Goal: Transaction & Acquisition: Purchase product/service

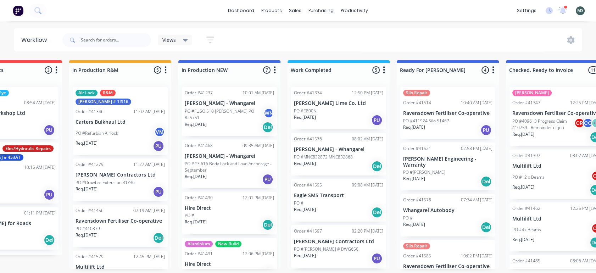
scroll to position [68, 0]
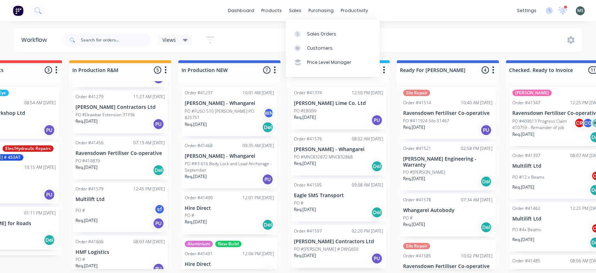
click at [299, 9] on div "sales" at bounding box center [294, 10] width 19 height 11
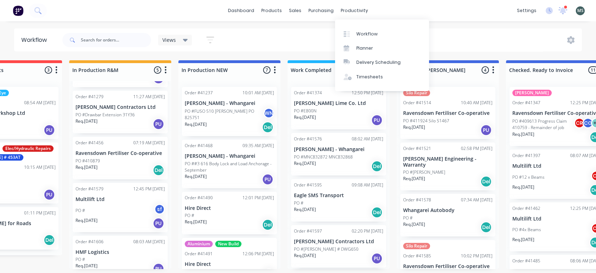
click at [370, 77] on div "Timesheets" at bounding box center [369, 77] width 27 height 6
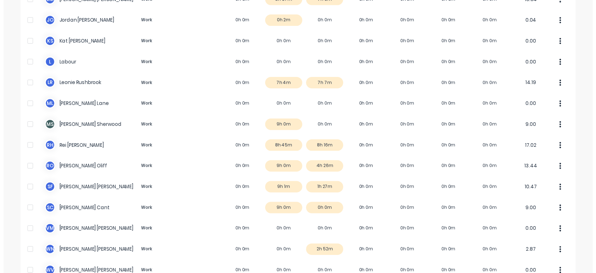
scroll to position [210, 0]
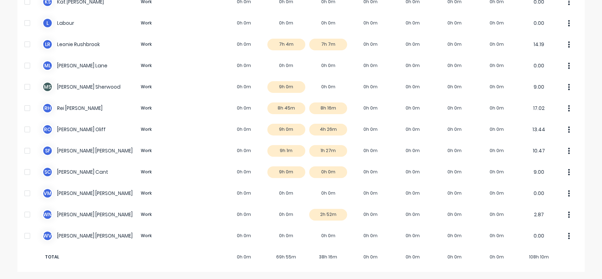
click at [568, 213] on button "button" at bounding box center [568, 214] width 15 height 14
click at [568, 214] on icon "button" at bounding box center [569, 214] width 2 height 6
click at [325, 213] on div "W N [PERSON_NAME] Work 0h 0m 0h 0m 2h 52m 0h 0m 0h 0m 0h 0m 0h 0m 2.87" at bounding box center [300, 214] width 567 height 21
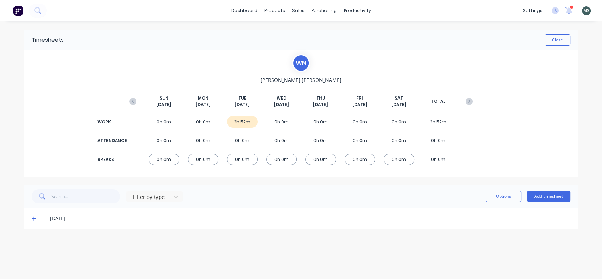
click at [238, 122] on div "2h 52m" at bounding box center [242, 122] width 31 height 12
click at [504, 197] on button "Options" at bounding box center [502, 196] width 35 height 11
click at [561, 43] on button "Close" at bounding box center [557, 39] width 26 height 11
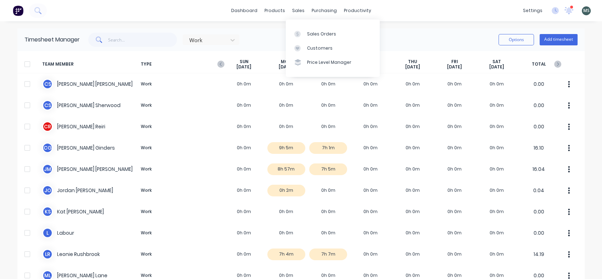
click at [294, 8] on div "sales" at bounding box center [297, 10] width 19 height 11
click at [311, 31] on div "Sales Orders" at bounding box center [321, 34] width 29 height 6
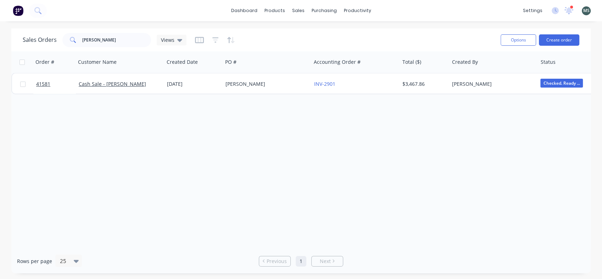
click at [246, 10] on link "dashboard" at bounding box center [243, 10] width 33 height 11
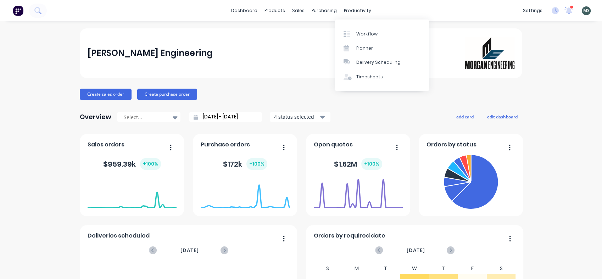
click at [363, 34] on div "Workflow" at bounding box center [366, 34] width 21 height 6
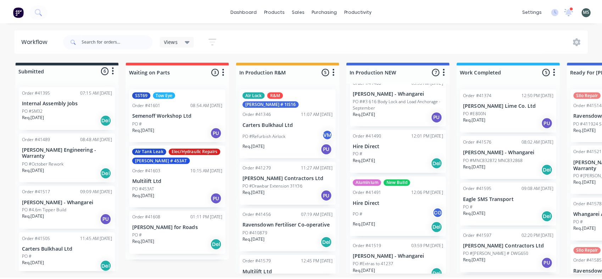
scroll to position [69, 0]
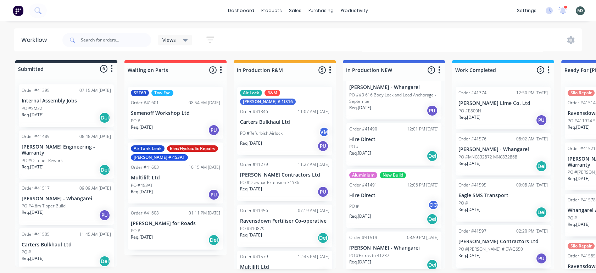
click at [389, 156] on div "Req. [DATE] Del" at bounding box center [393, 156] width 89 height 12
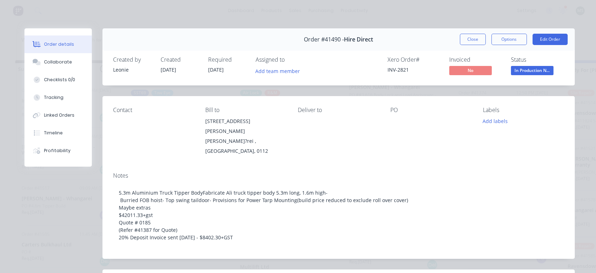
click at [46, 99] on div "Tracking" at bounding box center [53, 97] width 19 height 6
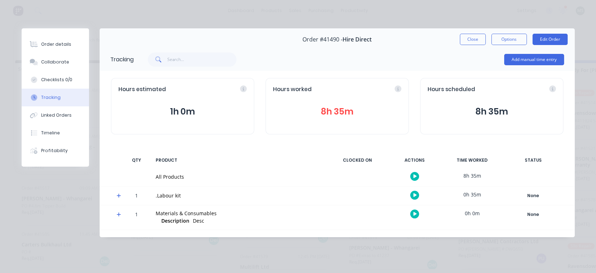
click at [472, 43] on button "Close" at bounding box center [473, 39] width 26 height 11
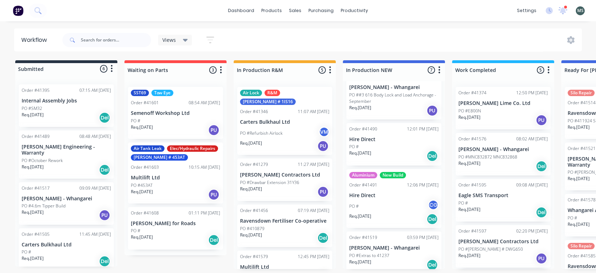
click at [403, 207] on div "PO # CG" at bounding box center [393, 205] width 89 height 13
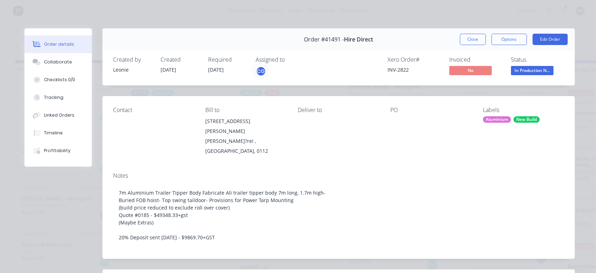
click at [46, 95] on div "Tracking" at bounding box center [53, 97] width 19 height 6
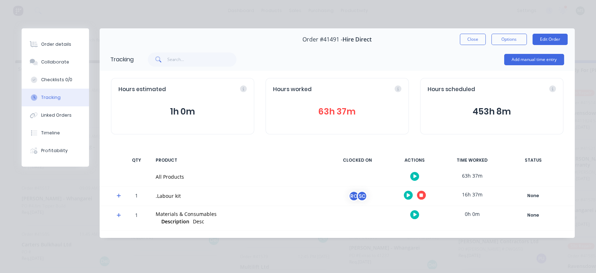
click at [354, 197] on div "RO" at bounding box center [353, 196] width 11 height 11
click at [360, 195] on div "SC" at bounding box center [361, 196] width 11 height 11
click at [49, 58] on button "Collaborate" at bounding box center [55, 62] width 67 height 18
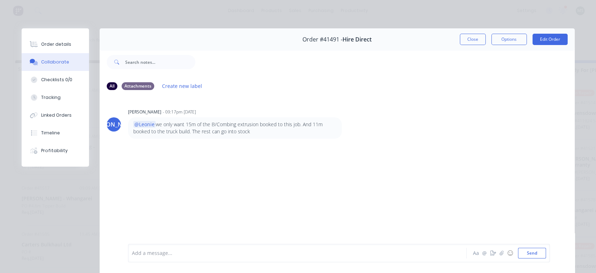
click at [57, 178] on div "Order #41491 - Hire Direct Close Options Edit Order All Attachments Create new …" at bounding box center [298, 155] width 553 height 254
click at [471, 41] on button "Close" at bounding box center [473, 39] width 26 height 11
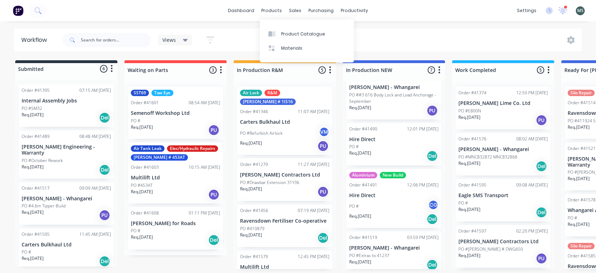
click at [274, 13] on div "products" at bounding box center [272, 10] width 28 height 11
click at [250, 10] on link "dashboard" at bounding box center [240, 10] width 33 height 11
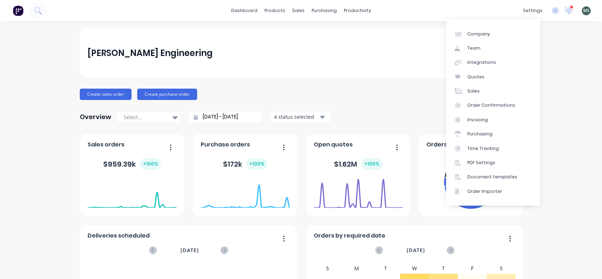
click at [475, 147] on div "Time Tracking" at bounding box center [483, 148] width 32 height 6
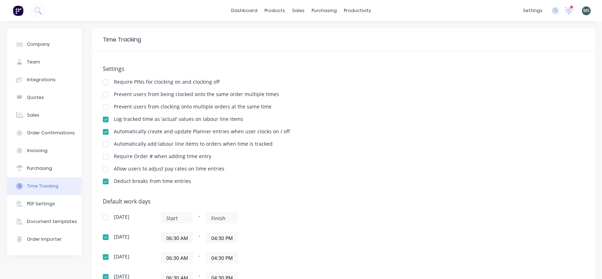
click at [551, 12] on icon at bounding box center [554, 10] width 7 height 7
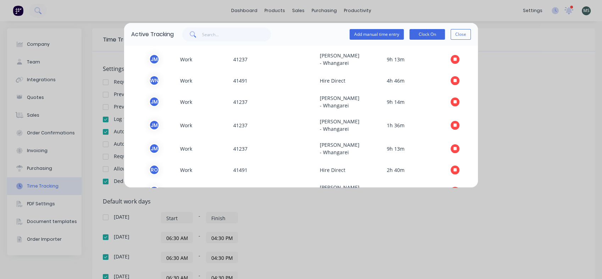
scroll to position [186, 0]
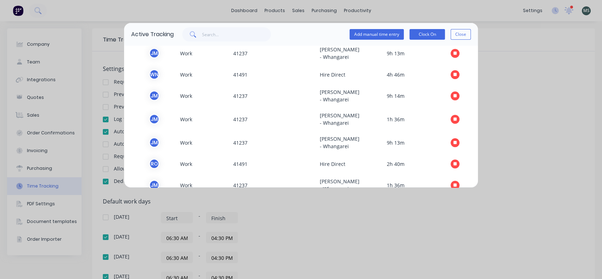
click at [453, 76] on icon "button" at bounding box center [455, 75] width 4 height 4
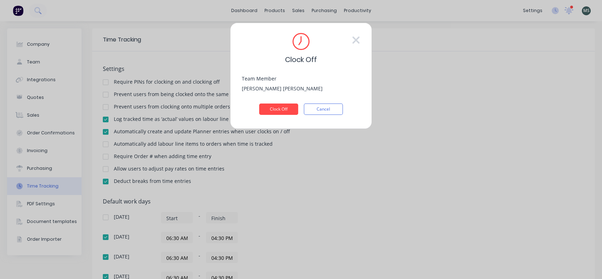
click at [283, 106] on button "Clock Off" at bounding box center [278, 108] width 39 height 11
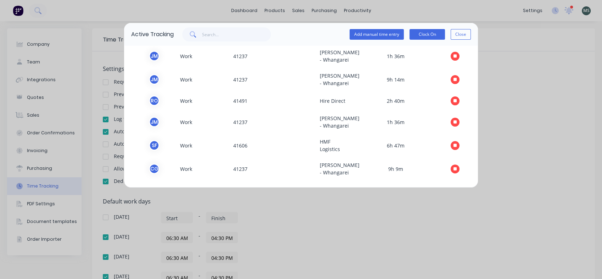
scroll to position [311, 0]
click at [154, 140] on div "s f" at bounding box center [154, 145] width 11 height 11
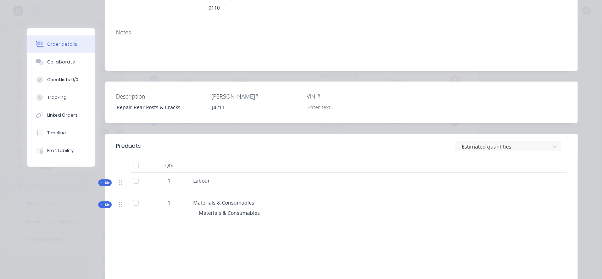
scroll to position [139, 0]
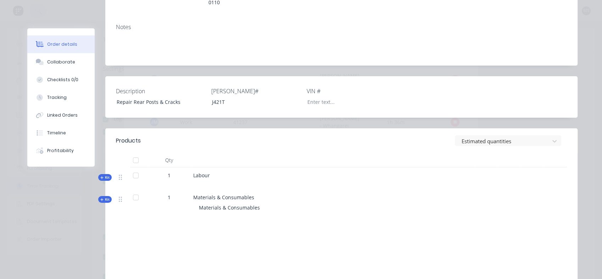
click at [50, 97] on div "Tracking" at bounding box center [56, 97] width 19 height 6
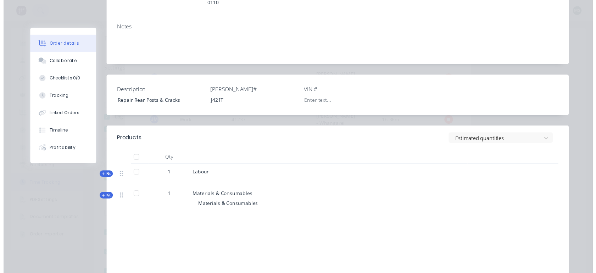
scroll to position [0, 0]
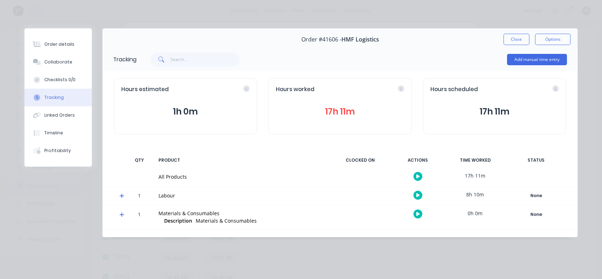
click at [514, 41] on button "Close" at bounding box center [516, 39] width 26 height 11
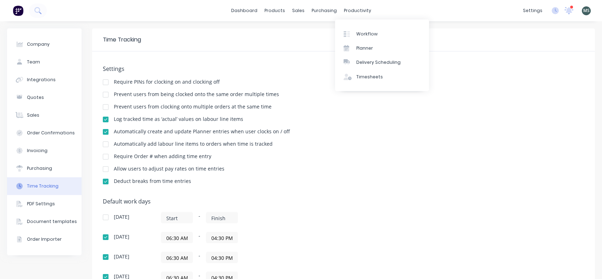
click at [353, 7] on div "productivity" at bounding box center [357, 10] width 34 height 11
click at [369, 37] on link "Workflow" at bounding box center [382, 34] width 94 height 14
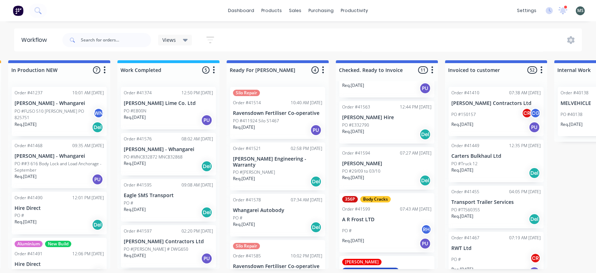
scroll to position [353, 0]
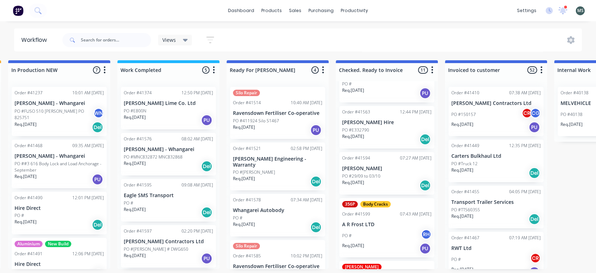
click at [251, 207] on p "Whangarei Autobody" at bounding box center [277, 210] width 89 height 6
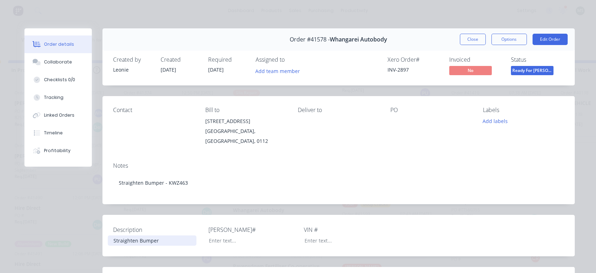
click at [156, 237] on div "Straighten Bumper" at bounding box center [152, 240] width 89 height 10
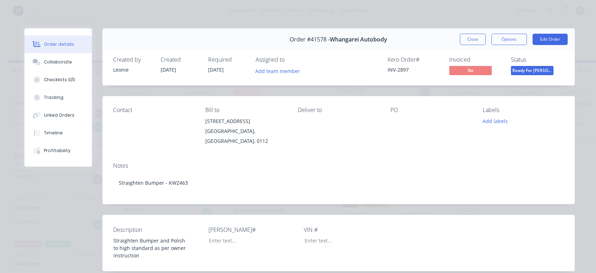
click at [179, 144] on div "Contact Bill to [STREET_ADDRESS] Deliver to PO Labels Add labels" at bounding box center [338, 126] width 472 height 61
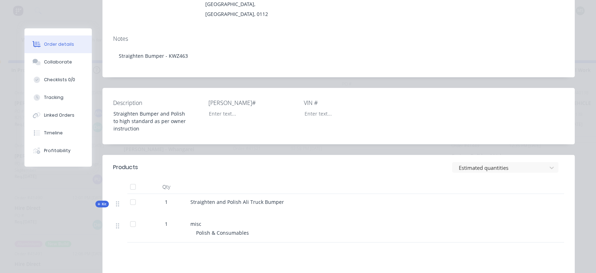
scroll to position [146, 0]
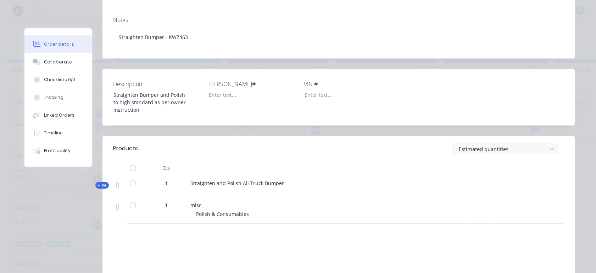
click at [100, 182] on span "Kit" at bounding box center [101, 184] width 9 height 5
click at [44, 99] on div "Tracking" at bounding box center [53, 97] width 19 height 6
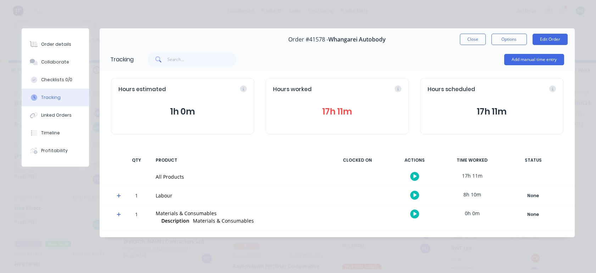
scroll to position [0, 0]
click at [46, 77] on div "Checklists 0/0" at bounding box center [56, 80] width 31 height 6
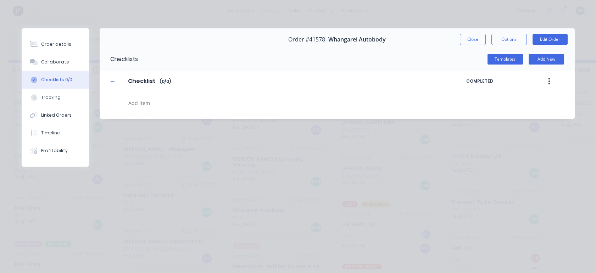
click at [47, 62] on div "Collaborate" at bounding box center [55, 62] width 28 height 6
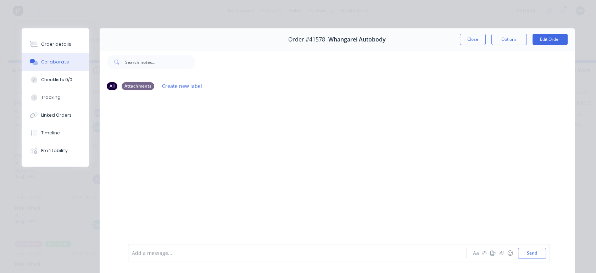
click at [51, 43] on div "Order details" at bounding box center [56, 44] width 30 height 6
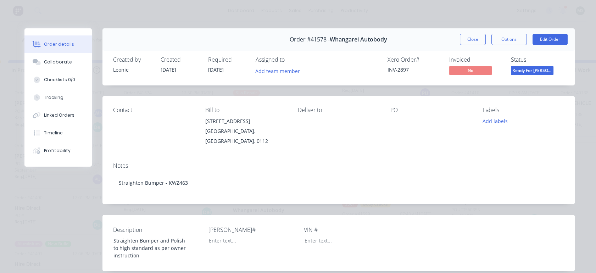
click at [540, 39] on button "Edit Order" at bounding box center [549, 39] width 35 height 11
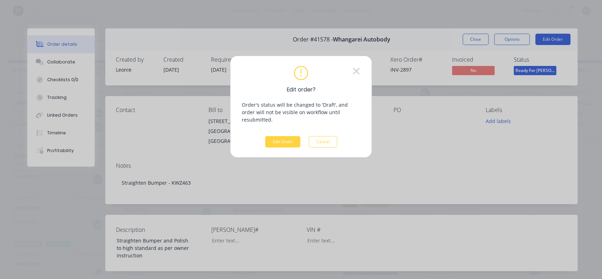
click at [274, 139] on button "Edit Order" at bounding box center [282, 141] width 35 height 11
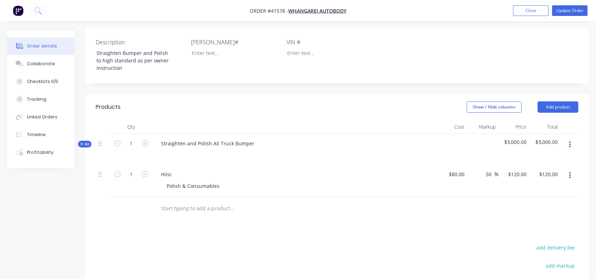
scroll to position [181, 0]
click at [85, 141] on span "Kit" at bounding box center [84, 143] width 9 height 5
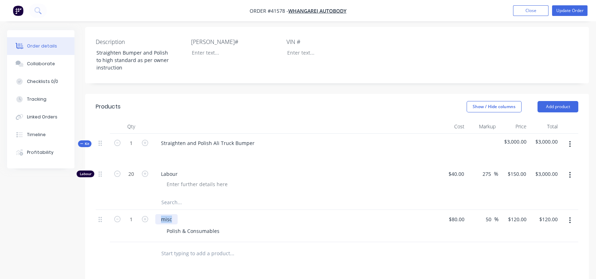
drag, startPoint x: 172, startPoint y: 209, endPoint x: 158, endPoint y: 210, distance: 14.6
click at [158, 214] on div "misc" at bounding box center [166, 219] width 22 height 10
click at [166, 226] on div "Polish & Consumables" at bounding box center [193, 231] width 64 height 10
drag, startPoint x: 166, startPoint y: 221, endPoint x: 219, endPoint y: 220, distance: 52.4
click at [219, 226] on div "Polish & Consumables" at bounding box center [193, 231] width 64 height 10
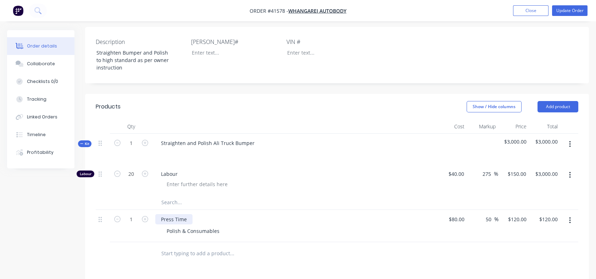
click at [187, 214] on div "Press Time" at bounding box center [173, 219] width 37 height 10
drag, startPoint x: 168, startPoint y: 219, endPoint x: 221, endPoint y: 220, distance: 53.2
click at [221, 226] on div "Polish & Consumables" at bounding box center [193, 231] width 64 height 10
drag, startPoint x: 220, startPoint y: 220, endPoint x: 151, endPoint y: 225, distance: 68.9
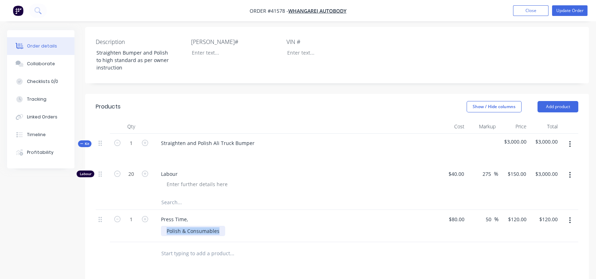
click at [151, 225] on div "1 Press Time, Polish & Consumables $80.00 $80.00 50 50 % $120.00 $120.00 $120.0…" at bounding box center [337, 226] width 482 height 32
copy div "Polish & Consumables"
click at [187, 214] on div "Press Time," at bounding box center [174, 219] width 38 height 10
drag, startPoint x: 220, startPoint y: 220, endPoint x: 154, endPoint y: 216, distance: 65.7
click at [154, 216] on div "Press Time, Polish & Consumables Polish & Consumables" at bounding box center [293, 226] width 283 height 32
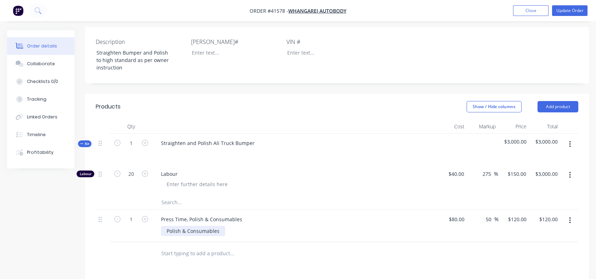
click at [184, 226] on div "Polish & Consumables" at bounding box center [193, 231] width 64 height 10
drag, startPoint x: 166, startPoint y: 220, endPoint x: 243, endPoint y: 226, distance: 77.1
click at [243, 226] on div "Press Time, Polish & Consumables Polish & Consumables" at bounding box center [293, 226] width 283 height 32
click at [482, 214] on div "50 50 %" at bounding box center [490, 219] width 16 height 10
click at [486, 214] on input "50" at bounding box center [489, 219] width 9 height 10
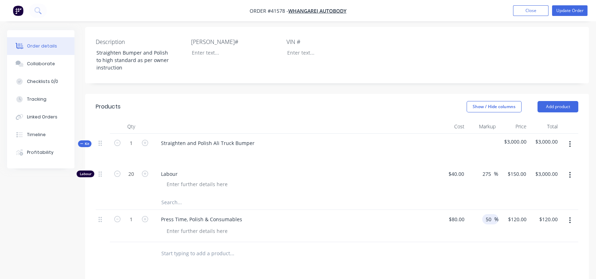
drag, startPoint x: 486, startPoint y: 209, endPoint x: 493, endPoint y: 209, distance: 6.7
click at [493, 214] on input "50" at bounding box center [489, 219] width 9 height 10
type input "130"
type input "$184.00"
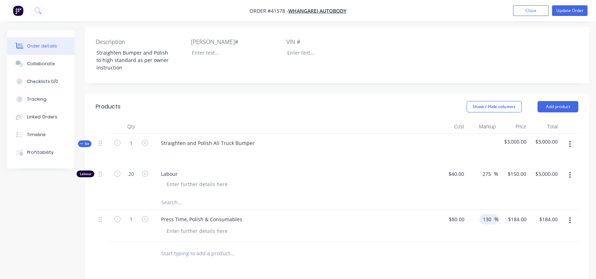
click at [491, 220] on div "130 130 %" at bounding box center [482, 226] width 31 height 32
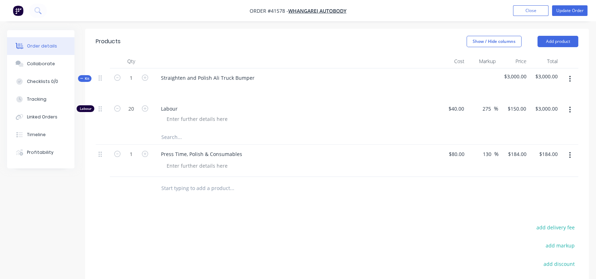
scroll to position [246, 0]
click at [160, 73] on div "Straighten and Polish Ali Truck Bumper" at bounding box center [207, 78] width 105 height 10
click at [145, 106] on icon "button" at bounding box center [145, 109] width 6 height 6
type input "21"
type input "$3,150.00"
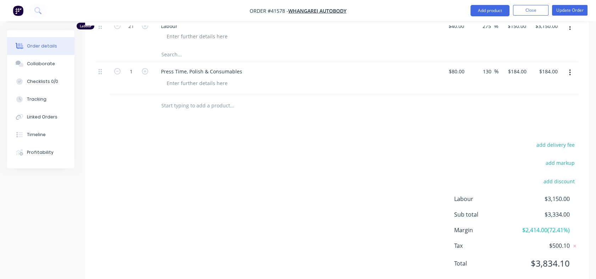
scroll to position [338, 0]
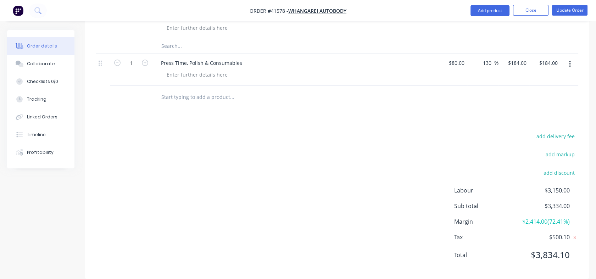
click at [363, 174] on div "add delivery fee add markup add discount Labour $3,150.00 Sub total $3,334.00 M…" at bounding box center [337, 199] width 482 height 137
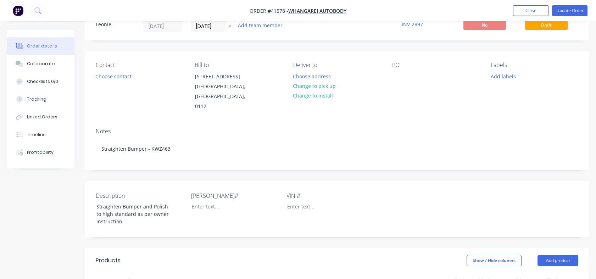
scroll to position [24, 0]
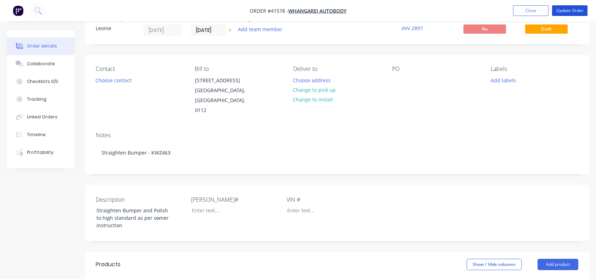
click at [572, 12] on button "Update Order" at bounding box center [569, 10] width 35 height 11
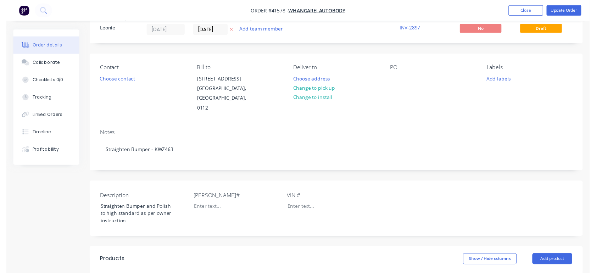
scroll to position [0, 0]
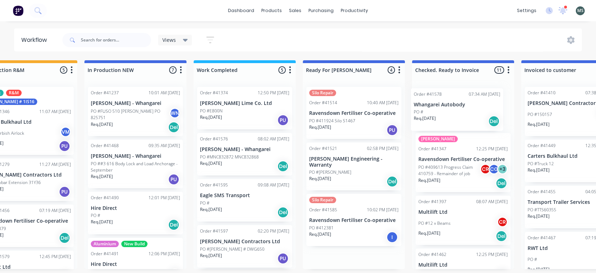
scroll to position [1, 260]
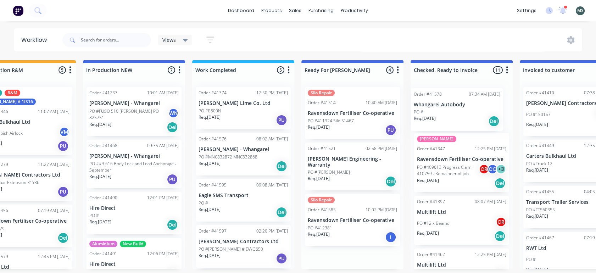
drag, startPoint x: 363, startPoint y: 218, endPoint x: 454, endPoint y: 117, distance: 136.5
click at [454, 117] on div "Submitted 6 Status colour #273444 hex #273444 Save Cancel Summaries Total order…" at bounding box center [326, 164] width 1182 height 209
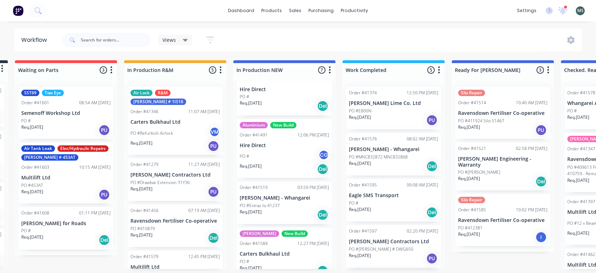
scroll to position [0, 0]
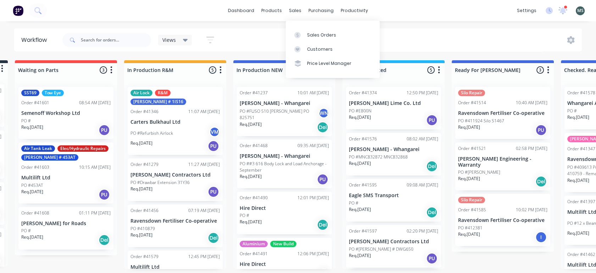
click at [315, 34] on div "Sales Orders" at bounding box center [321, 35] width 29 height 6
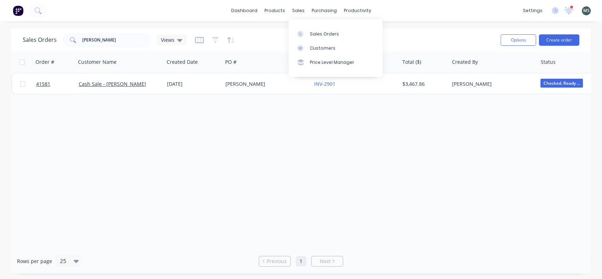
click at [315, 31] on div "Sales Orders" at bounding box center [324, 34] width 29 height 6
drag, startPoint x: 106, startPoint y: 37, endPoint x: 86, endPoint y: 35, distance: 19.5
click at [86, 35] on input "[PERSON_NAME]" at bounding box center [116, 40] width 69 height 14
type input "e"
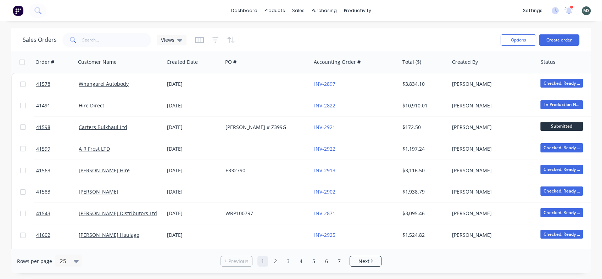
click at [550, 39] on button "Create order" at bounding box center [559, 39] width 40 height 11
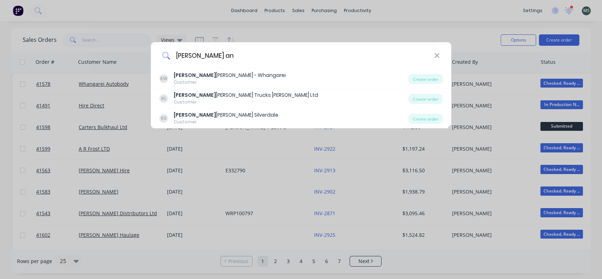
type input "[PERSON_NAME] an"
click at [221, 75] on div "[PERSON_NAME] [PERSON_NAME] - Whangarei" at bounding box center [230, 75] width 112 height 7
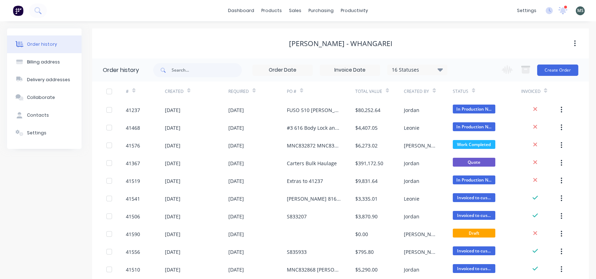
click at [551, 69] on button "Create Order" at bounding box center [557, 69] width 41 height 11
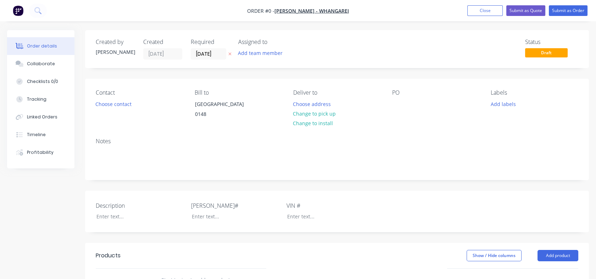
click at [113, 103] on button "Choose contact" at bounding box center [114, 104] width 44 height 10
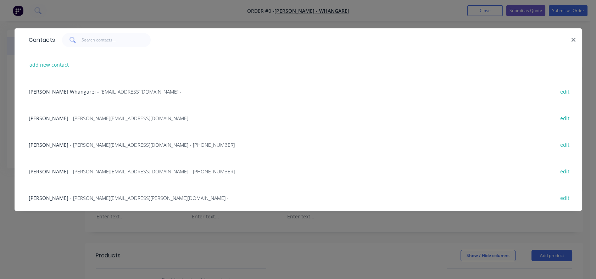
click at [109, 92] on span "- [EMAIL_ADDRESS][DOMAIN_NAME] -" at bounding box center [139, 91] width 84 height 7
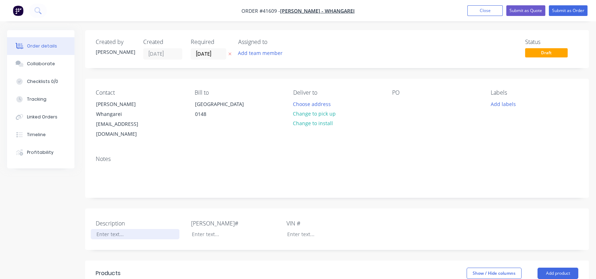
click at [122, 229] on div at bounding box center [135, 234] width 89 height 10
click at [192, 229] on div at bounding box center [230, 234] width 89 height 10
click at [145, 229] on div "[GEOGRAPHIC_DATA]" at bounding box center [135, 234] width 89 height 10
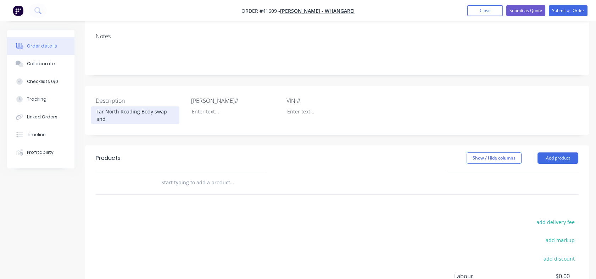
scroll to position [128, 0]
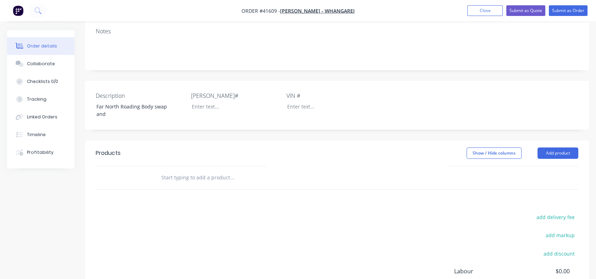
click at [173, 170] on input "text" at bounding box center [232, 177] width 142 height 14
click at [556, 147] on button "Add product" at bounding box center [557, 152] width 41 height 11
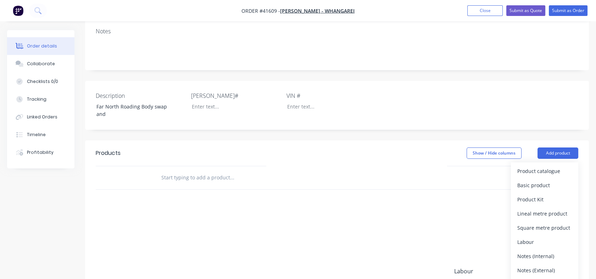
click at [534, 180] on div "Basic product" at bounding box center [544, 185] width 55 height 10
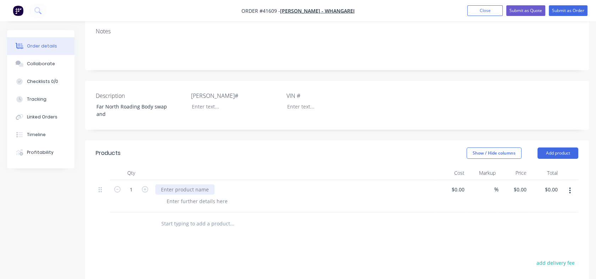
click at [162, 184] on div at bounding box center [184, 189] width 59 height 10
click at [168, 196] on div at bounding box center [197, 201] width 72 height 10
click at [261, 196] on div "Add stainless steel Stacks to Cascadia and" at bounding box center [217, 201] width 112 height 10
click at [264, 196] on div "Add stainless steel Stacks to Cascadia and" at bounding box center [217, 201] width 112 height 10
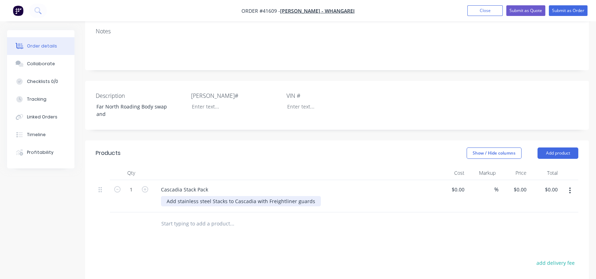
click at [295, 196] on div "Add stainless steel Stacks to Cascadia with Freightliner guards" at bounding box center [241, 201] width 160 height 10
click at [263, 196] on div "Add stainless steel Stacks to Cascadia with Freightliner Guards" at bounding box center [241, 201] width 161 height 10
click at [327, 196] on div "Add stainless steel Stacks to Cascadia with custom Freightliner Guards" at bounding box center [250, 201] width 179 height 10
click at [558, 147] on button "Add product" at bounding box center [557, 152] width 41 height 11
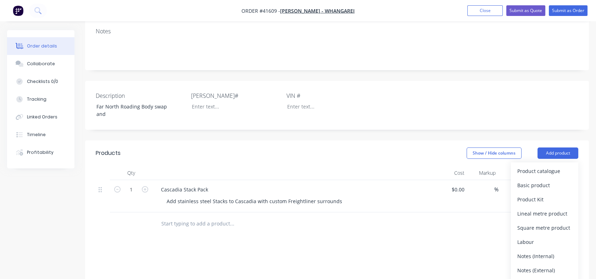
click at [533, 180] on div "Basic product" at bounding box center [544, 185] width 55 height 10
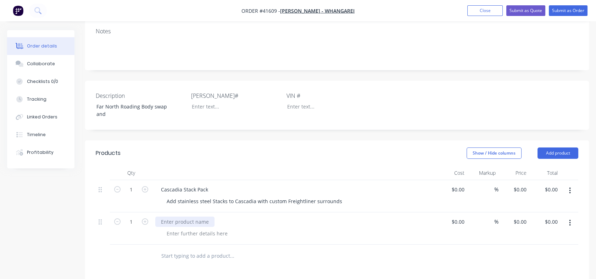
click at [183, 216] on div at bounding box center [184, 221] width 59 height 10
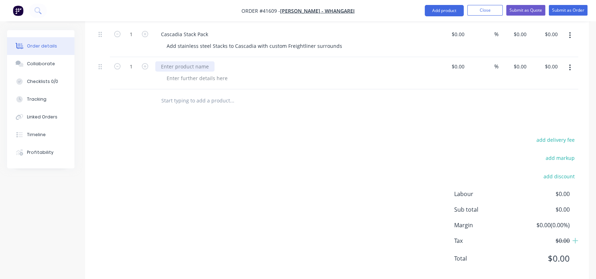
scroll to position [286, 0]
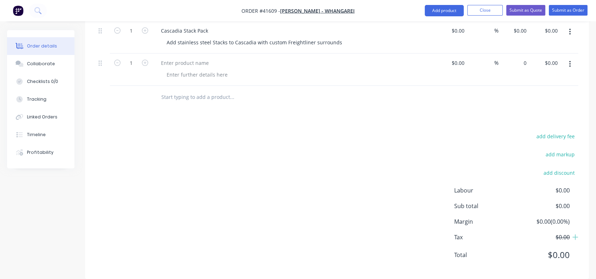
click at [517, 54] on div "0 $0.00" at bounding box center [513, 70] width 31 height 32
type input "$6,850.00"
click at [500, 114] on div "Products Show / Hide columns Add product Qty Cost Markup Price Total 1 Cascadia…" at bounding box center [337, 130] width 504 height 297
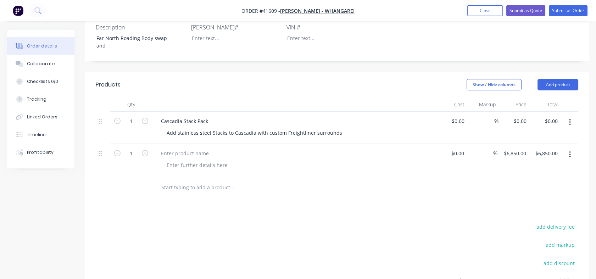
scroll to position [196, 0]
click at [517, 112] on div "0 $0.00" at bounding box center [513, 128] width 31 height 32
type input "$6,850.00"
click at [517, 123] on div "$6,850.00 $6,850.00" at bounding box center [513, 128] width 32 height 32
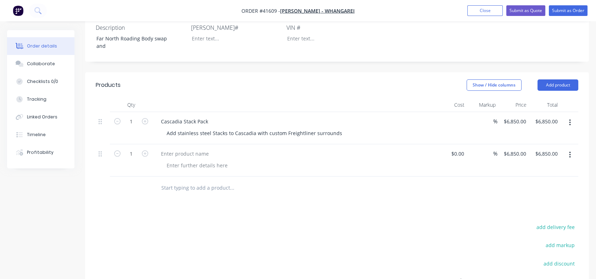
click at [458, 116] on input at bounding box center [458, 121] width 16 height 10
click at [460, 116] on input at bounding box center [463, 121] width 8 height 10
type input "$4,950.00"
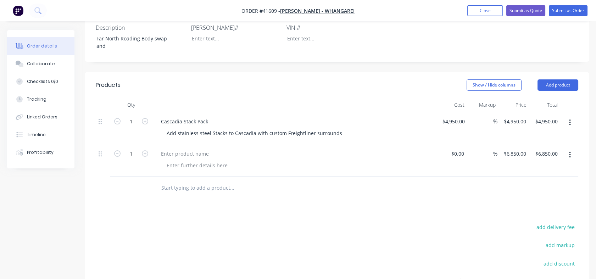
click at [459, 122] on div "$4,950.00 $4,950.00" at bounding box center [452, 128] width 32 height 32
click at [513, 116] on div "4950 $4,950.00" at bounding box center [514, 121] width 29 height 10
type input "7000"
type input "41.41"
type input "$7,000.00"
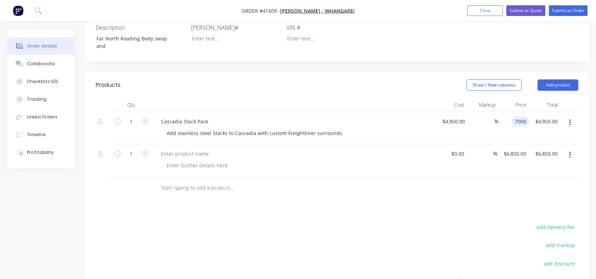
type input "$7,000.00"
click at [518, 123] on div "$7,000.00 7000" at bounding box center [513, 128] width 31 height 32
click at [508, 112] on div "7000 7000" at bounding box center [513, 128] width 31 height 32
click at [517, 116] on input "7000" at bounding box center [521, 121] width 15 height 10
drag, startPoint x: 517, startPoint y: 111, endPoint x: 524, endPoint y: 111, distance: 7.8
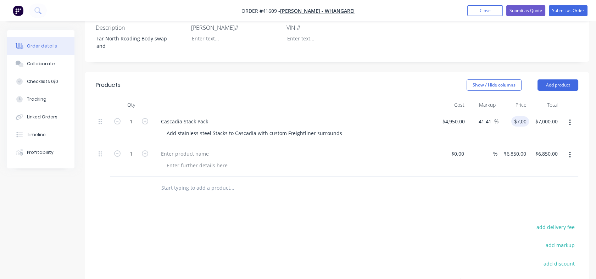
drag, startPoint x: 524, startPoint y: 111, endPoint x: 445, endPoint y: 126, distance: 80.8
click at [445, 126] on div "$4,950.00 $4,950.00" at bounding box center [452, 128] width 32 height 32
click at [511, 116] on div "7000 $7,000.00" at bounding box center [514, 121] width 29 height 10
type input "7350"
type input "48.48"
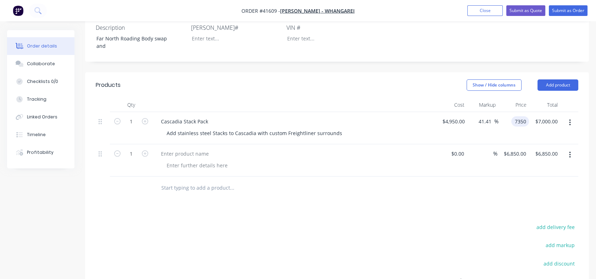
type input "$7,350.00"
click at [521, 119] on div "$7,350.00 7350" at bounding box center [513, 128] width 31 height 32
click at [192, 148] on div at bounding box center [184, 153] width 59 height 10
click at [208, 116] on div "Cascadia Stack Pack" at bounding box center [184, 121] width 58 height 10
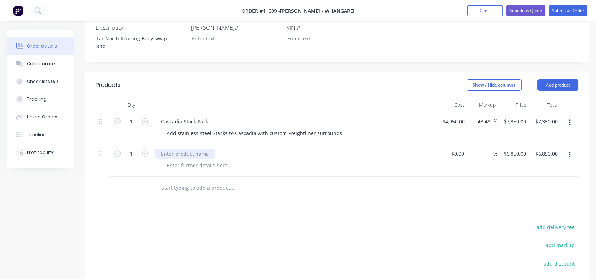
click at [174, 148] on div at bounding box center [184, 153] width 59 height 10
click at [165, 148] on div at bounding box center [184, 153] width 59 height 10
click at [235, 148] on div "Cambridge Body Swap with New 510" at bounding box center [204, 153] width 99 height 10
click at [186, 148] on div "Cambridge Body Swap with New FUSO 510" at bounding box center [211, 153] width 113 height 10
click at [452, 144] on div at bounding box center [451, 160] width 31 height 32
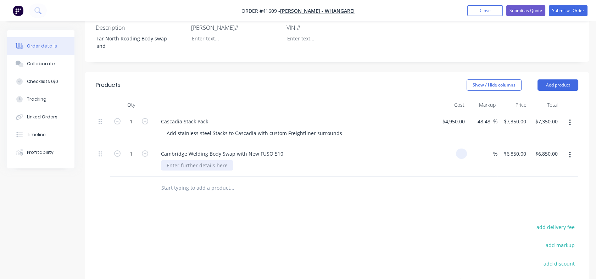
type input "$0.00"
click at [174, 160] on div at bounding box center [197, 165] width 72 height 10
click at [168, 160] on div at bounding box center [197, 165] width 72 height 10
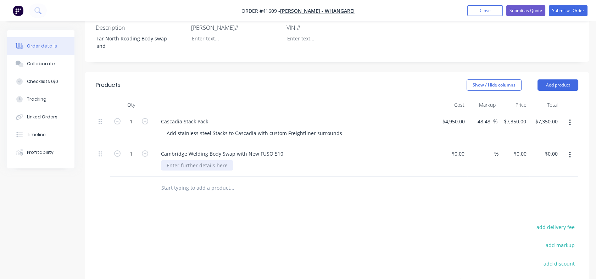
paste div
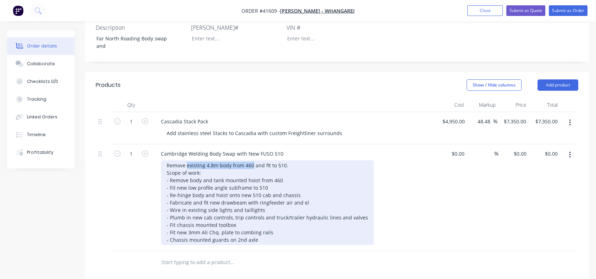
drag, startPoint x: 187, startPoint y: 154, endPoint x: 252, endPoint y: 155, distance: 64.8
click at [252, 160] on div "Remove existing 4.8m body from 460 and fit to 510. Scope of work: - Remove body…" at bounding box center [267, 202] width 213 height 85
drag, startPoint x: 280, startPoint y: 168, endPoint x: 203, endPoint y: 171, distance: 77.0
click at [203, 171] on div "Remove Body from Old Truck and fit to 510. Scope of work: - Remove body and tan…" at bounding box center [267, 202] width 213 height 85
click at [299, 187] on div "Remove Body from Old Truck and fit to 510. Scope of work: - Remove body - Fit n…" at bounding box center [267, 202] width 213 height 85
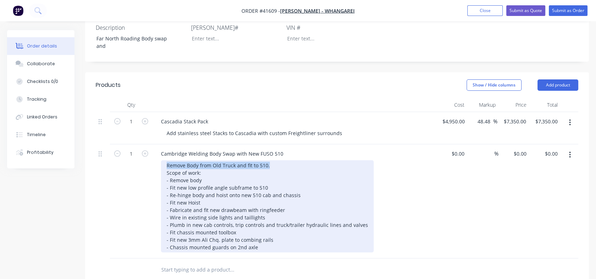
drag, startPoint x: 268, startPoint y: 156, endPoint x: 151, endPoint y: 145, distance: 117.4
click at [151, 145] on div "1 Cambridge Welding Body Swap with New FUSO 510 Remove Body from Old Truck and …" at bounding box center [337, 201] width 482 height 114
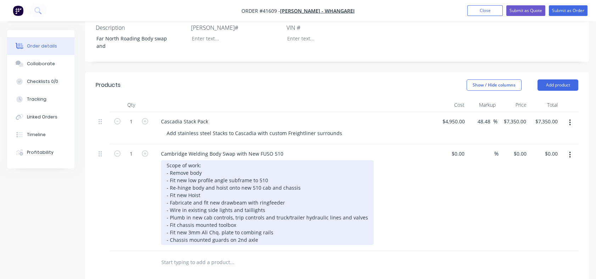
click at [165, 162] on div "Scope of work: - Remove body - Fit new low profile angle subframe to 510 - Re-h…" at bounding box center [267, 202] width 213 height 85
click at [230, 173] on div "Scope of work: - Remove body - Fit new low profile angle subframe to 510 - Re-h…" at bounding box center [267, 202] width 213 height 85
click at [204, 162] on div "Scope of work: - Remove body - Fit new low profile angle subframe to 510 - Re-h…" at bounding box center [267, 202] width 213 height 85
click at [212, 179] on div "Scope of work: - Remove body from old truck - Fit new low profile angle subfram…" at bounding box center [267, 202] width 213 height 85
click at [227, 177] on div "Scope of work: - Remove body from old truck - Fit new low profile angle subfram…" at bounding box center [267, 202] width 213 height 85
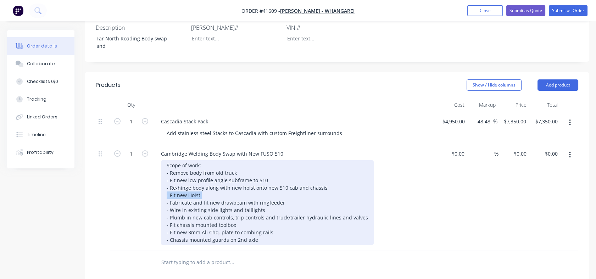
drag, startPoint x: 200, startPoint y: 186, endPoint x: 166, endPoint y: 187, distance: 34.1
click at [166, 187] on div "Scope of work: - Remove body from old truck - Fit new low profile angle subfram…" at bounding box center [267, 202] width 213 height 85
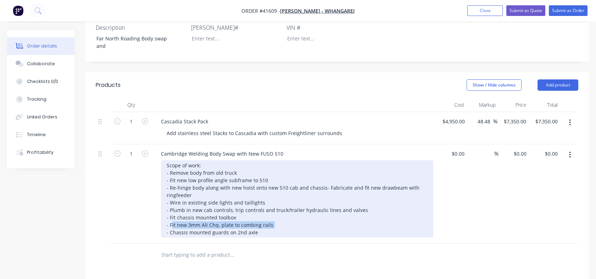
drag, startPoint x: 272, startPoint y: 216, endPoint x: 169, endPoint y: 213, distance: 102.8
click at [169, 213] on div "Scope of work: - Remove body from old truck - Fit new low profile angle subfram…" at bounding box center [297, 198] width 272 height 77
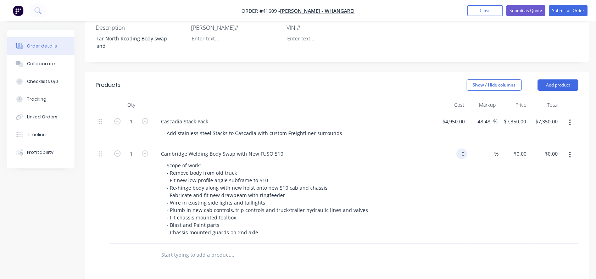
click at [455, 144] on div "0 0" at bounding box center [451, 193] width 31 height 99
type input "$0.00"
click at [516, 145] on div "0 $0.00" at bounding box center [513, 193] width 31 height 99
type input "$44,625.00"
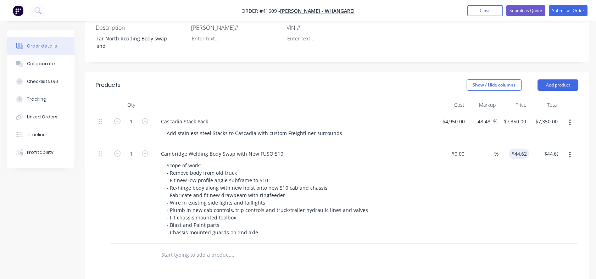
click at [510, 165] on div "$44,625.00 44625" at bounding box center [513, 193] width 31 height 99
click at [455, 148] on div "0 $0.00" at bounding box center [454, 153] width 19 height 10
type input "$30,000.00"
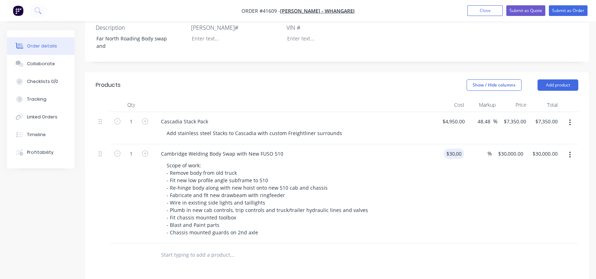
click at [455, 165] on div "$30,000.00 30000" at bounding box center [450, 193] width 28 height 99
click at [503, 144] on div "30000 $30,000.00" at bounding box center [508, 193] width 34 height 99
type input "44625"
type input "48.75"
type input "$44,625.00"
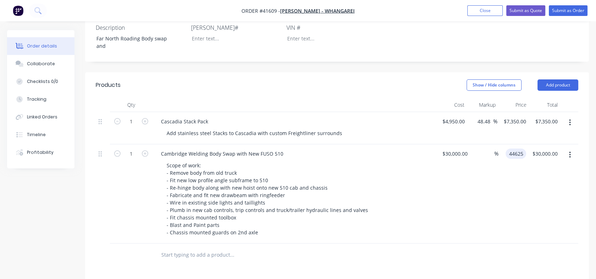
type input "$44,625.00"
click at [500, 167] on div "$44,625.00 $44,625.00" at bounding box center [513, 193] width 34 height 99
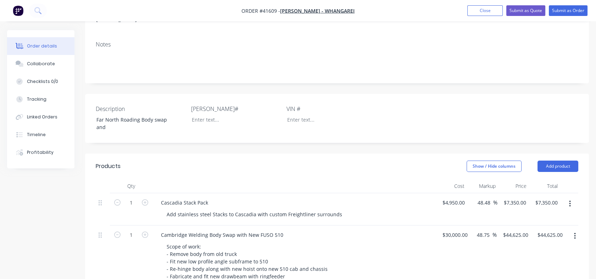
scroll to position [117, 0]
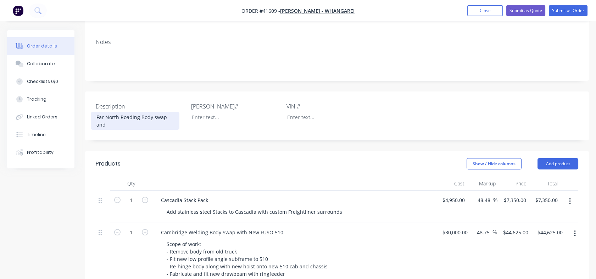
click at [114, 115] on div "Far North Roading Body swap and" at bounding box center [135, 121] width 89 height 18
click at [148, 115] on div "Far North Roading Body swap and Cascadia Custom Stacks" at bounding box center [135, 121] width 89 height 18
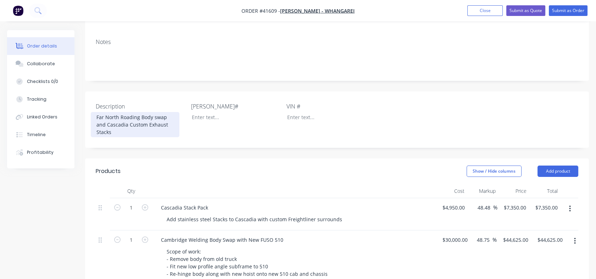
click at [118, 122] on div "Far North Roading Body swap and Cascadia Custom Exhaust Stacks" at bounding box center [135, 124] width 89 height 25
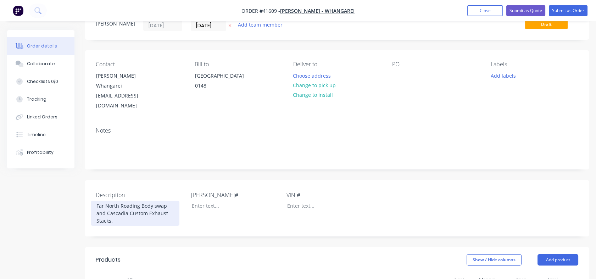
scroll to position [0, 0]
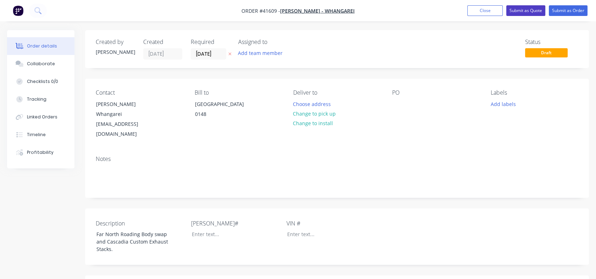
click at [528, 10] on button "Submit as Quote" at bounding box center [525, 10] width 39 height 11
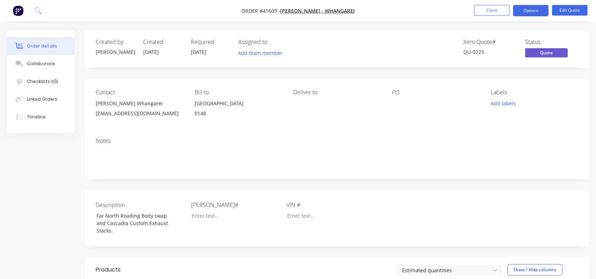
click at [528, 10] on button "Options" at bounding box center [530, 10] width 35 height 11
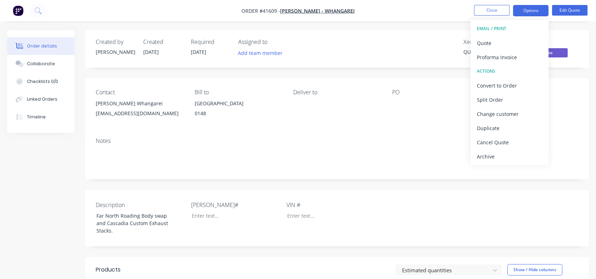
click at [483, 47] on div "Quote" at bounding box center [509, 43] width 65 height 10
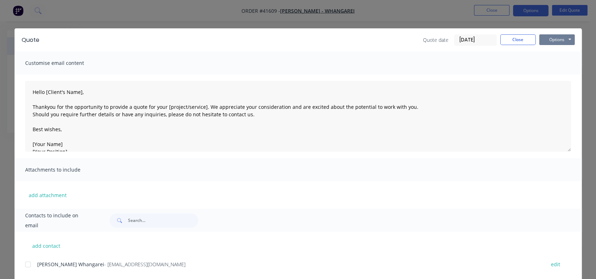
click at [550, 40] on button "Options" at bounding box center [556, 39] width 35 height 11
click at [550, 63] on button "Print" at bounding box center [561, 64] width 45 height 12
